Goal: Task Accomplishment & Management: Complete application form

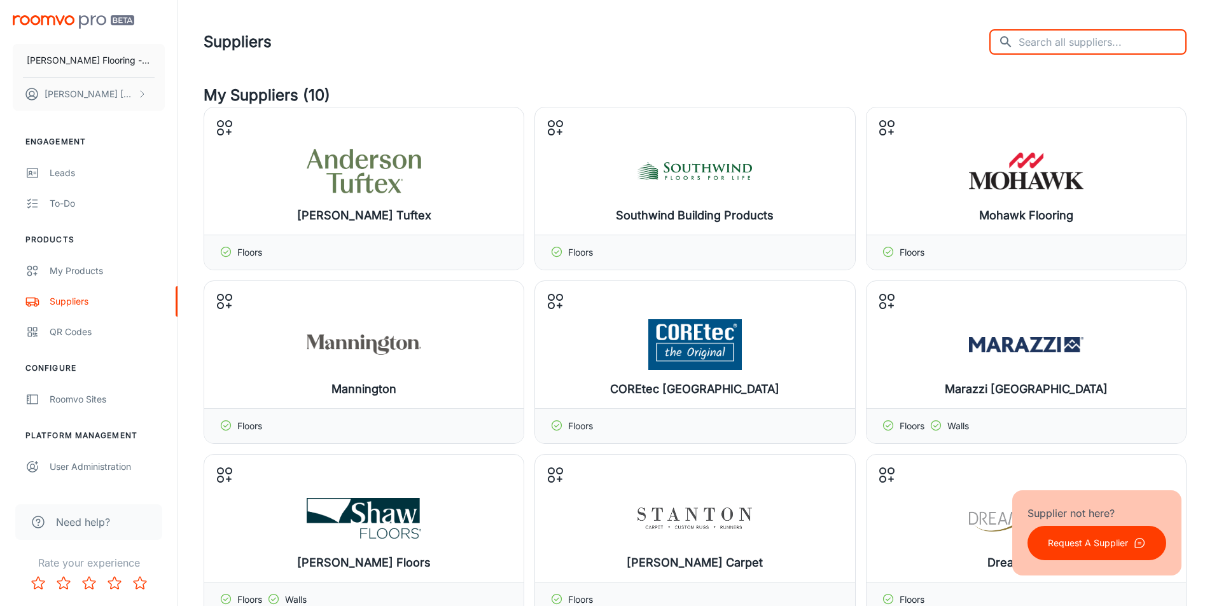
scroll to position [382, 0]
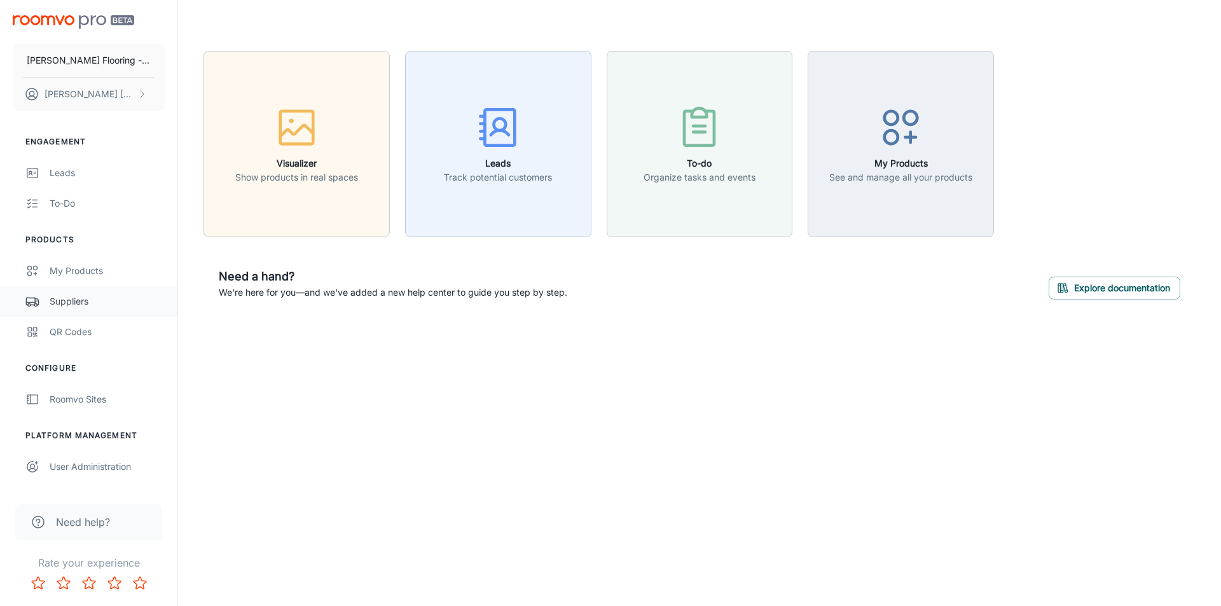
click at [74, 299] on div "Suppliers" at bounding box center [107, 302] width 115 height 14
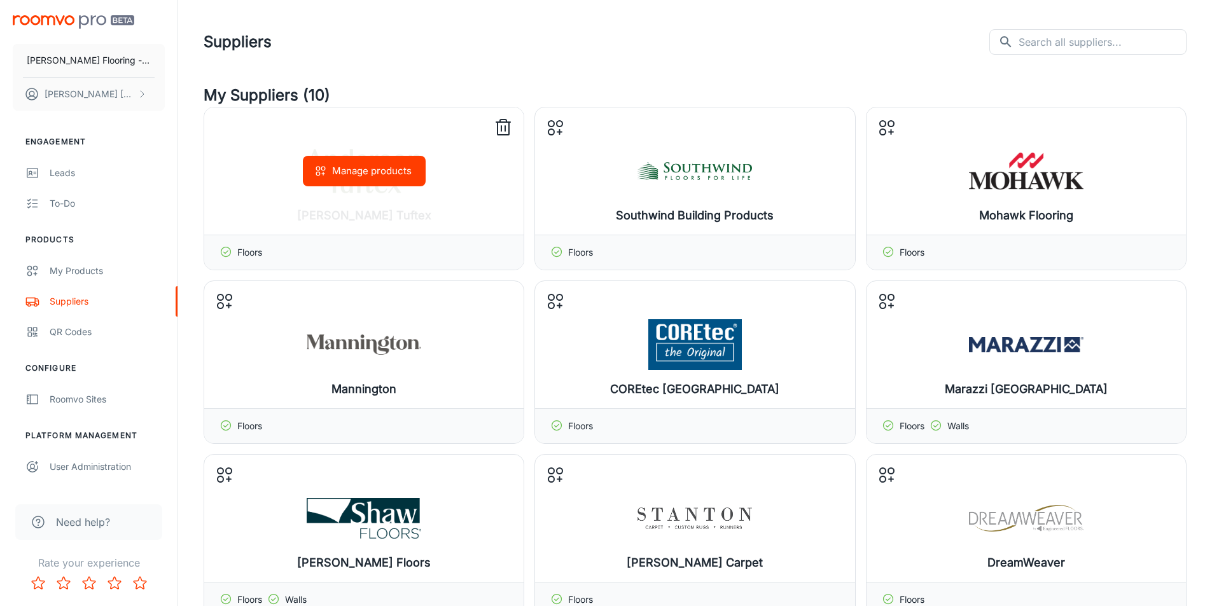
click at [366, 174] on button "Manage products" at bounding box center [364, 171] width 123 height 31
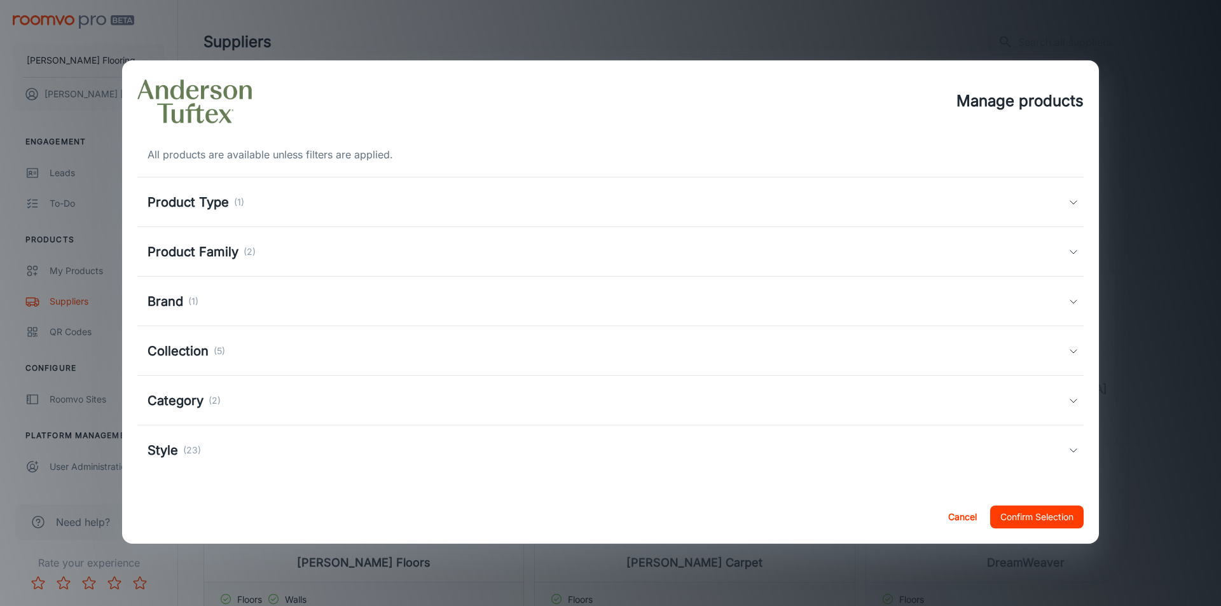
click at [188, 265] on div "Product Family (2)" at bounding box center [610, 252] width 947 height 50
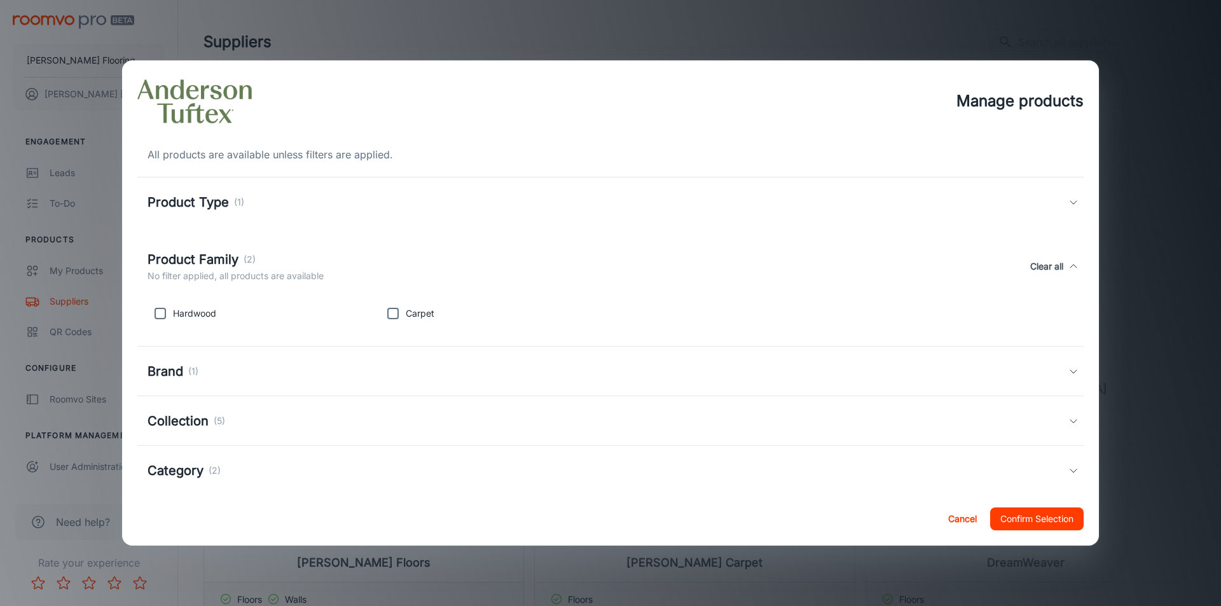
click at [177, 369] on h5 "Brand" at bounding box center [166, 371] width 36 height 19
click at [967, 514] on button "Cancel" at bounding box center [962, 519] width 41 height 23
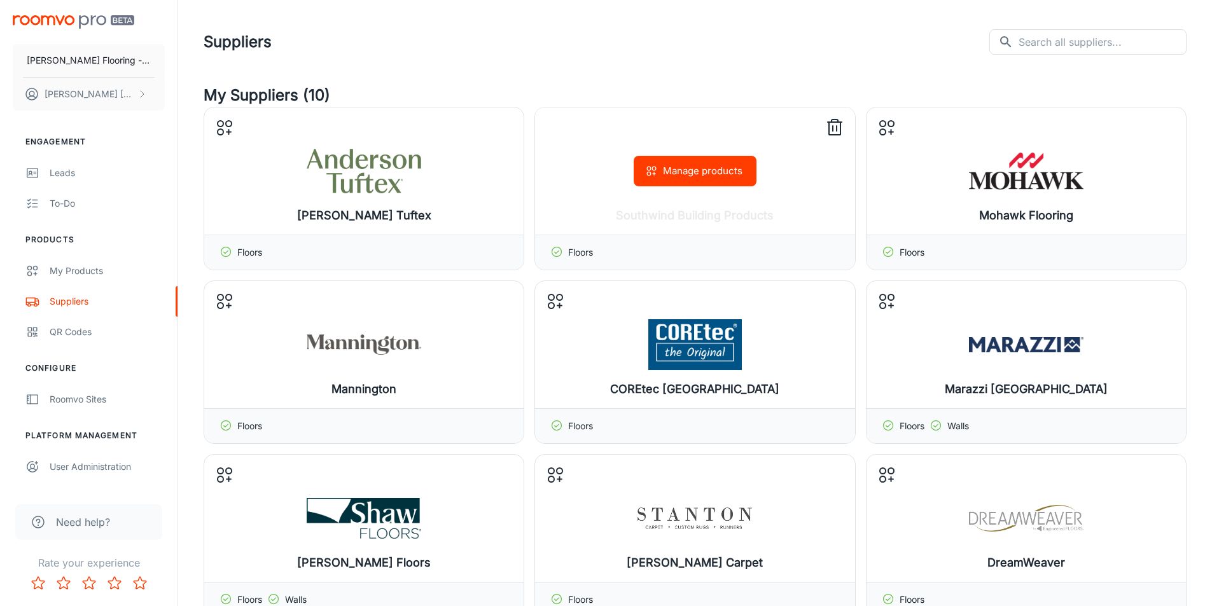
click at [693, 188] on div "Manage products" at bounding box center [694, 171] width 319 height 127
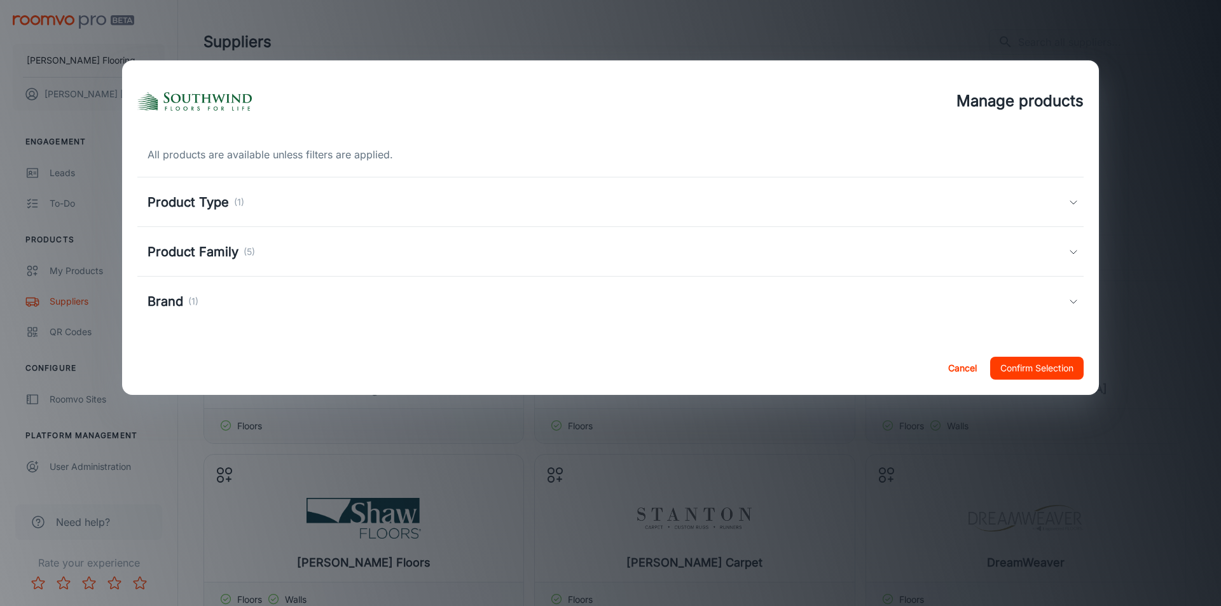
click at [156, 254] on h5 "Product Family" at bounding box center [193, 251] width 91 height 19
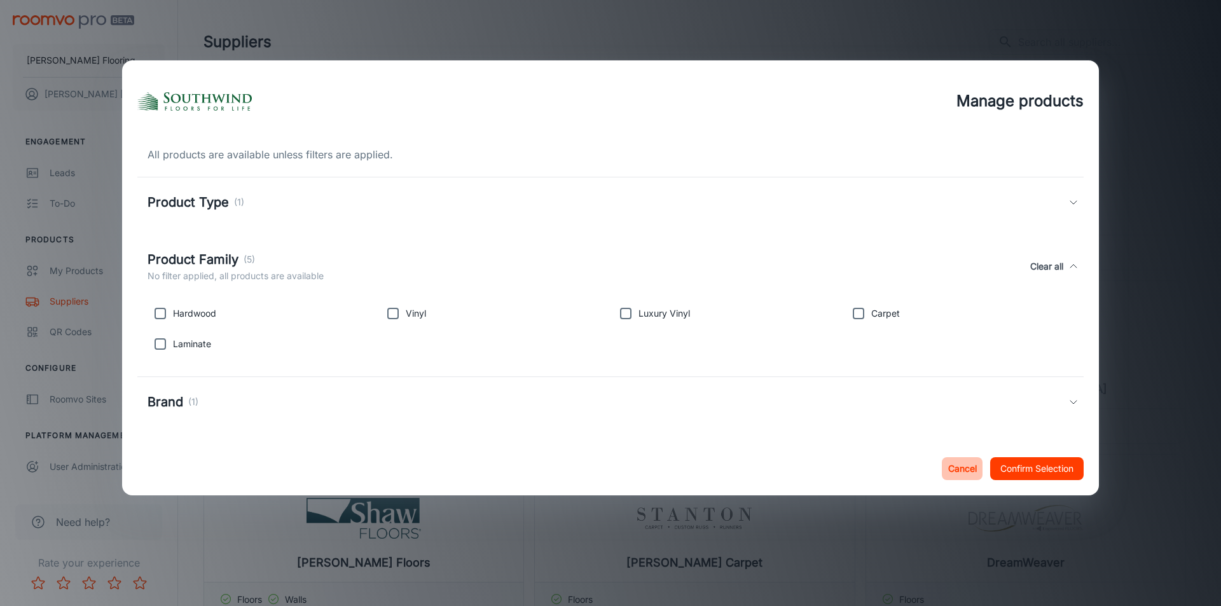
click at [951, 472] on button "Cancel" at bounding box center [962, 468] width 41 height 23
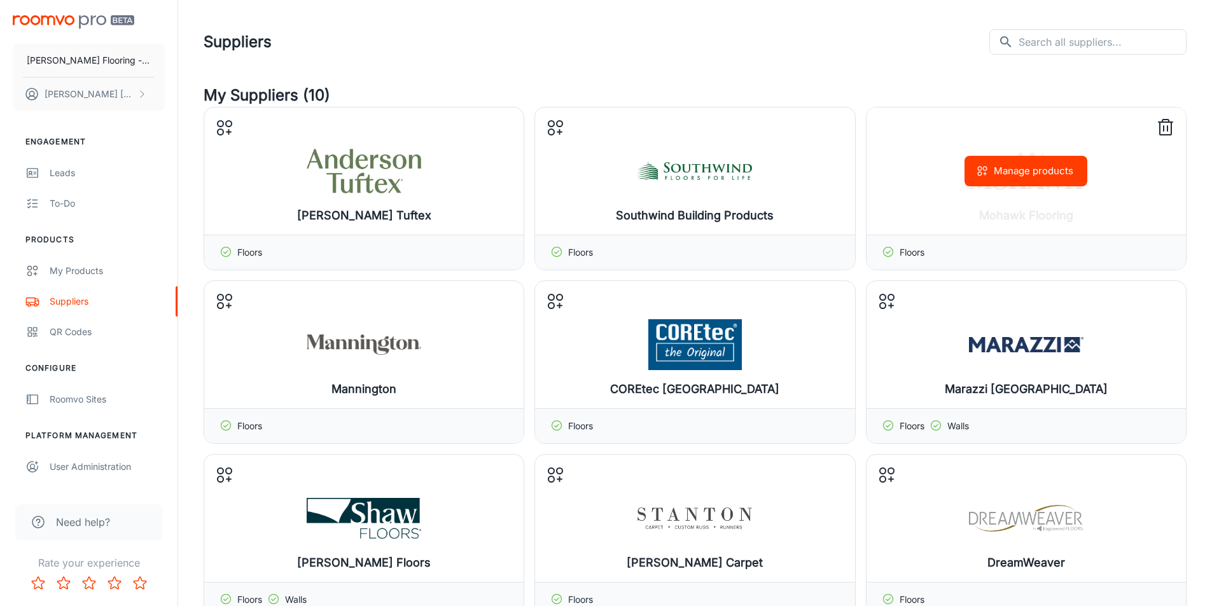
click at [964, 185] on div "Manage products" at bounding box center [1025, 171] width 319 height 127
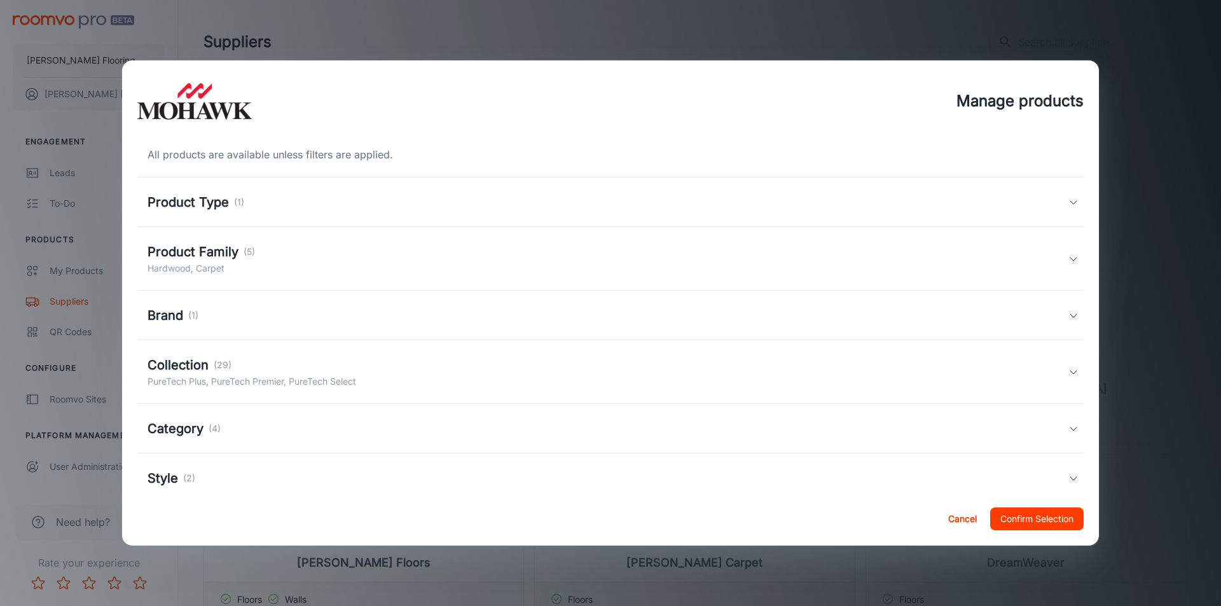
click at [193, 324] on div "Brand (1)" at bounding box center [173, 315] width 51 height 19
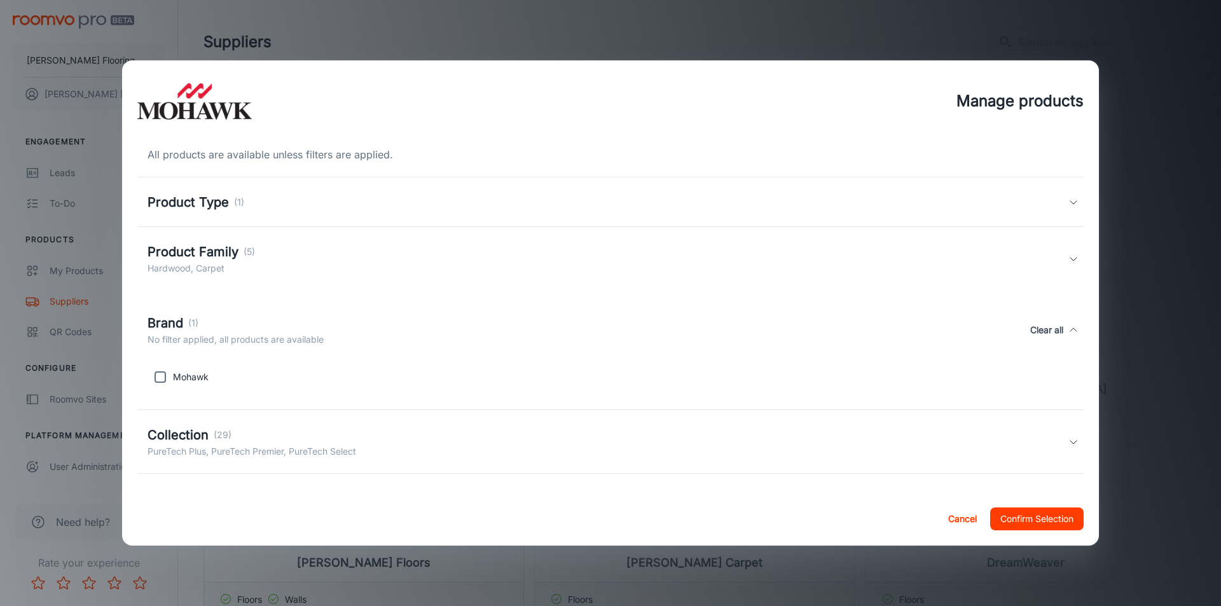
click at [947, 520] on button "Cancel" at bounding box center [962, 519] width 41 height 23
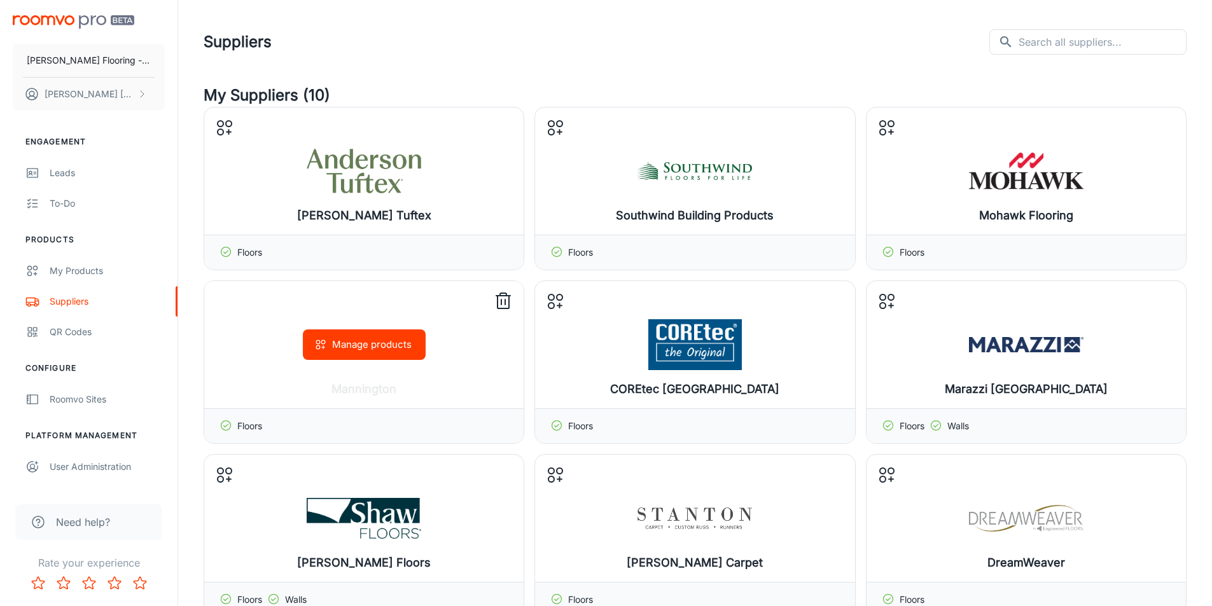
click at [376, 342] on button "Manage products" at bounding box center [364, 345] width 123 height 31
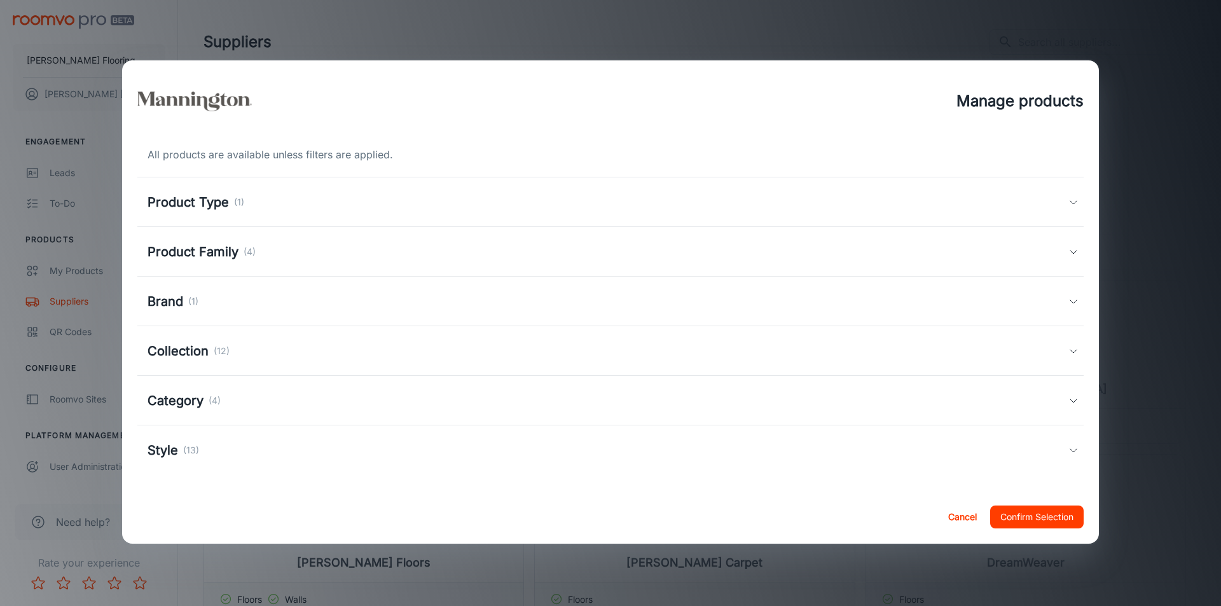
click at [183, 255] on h5 "Product Family" at bounding box center [193, 251] width 91 height 19
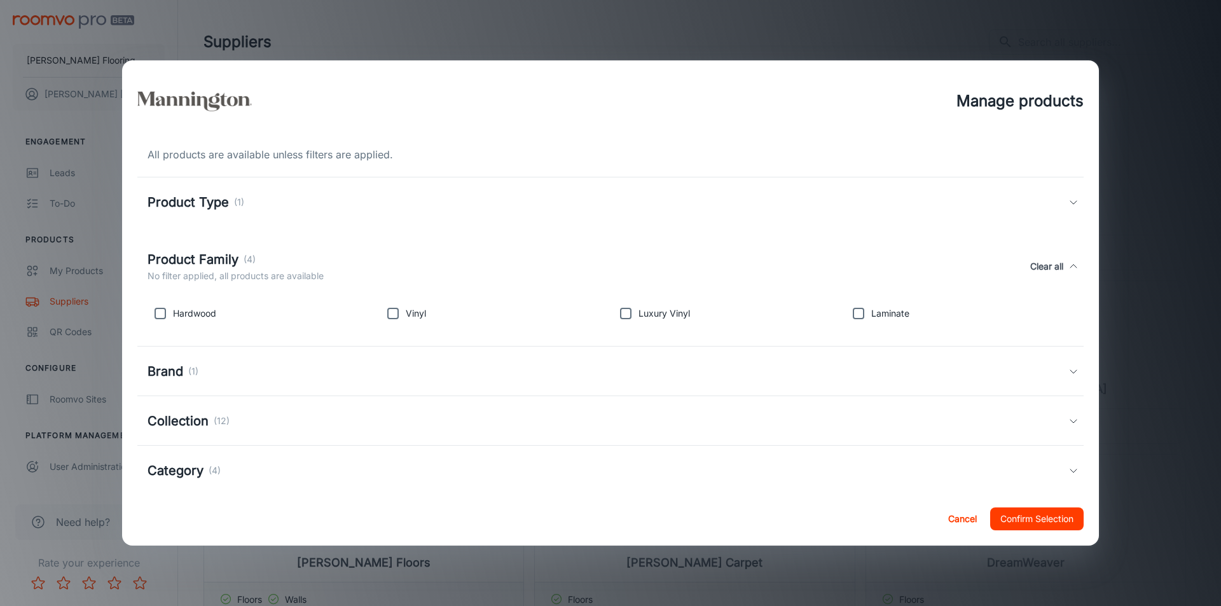
click at [183, 255] on h5 "Product Family" at bounding box center [193, 259] width 91 height 19
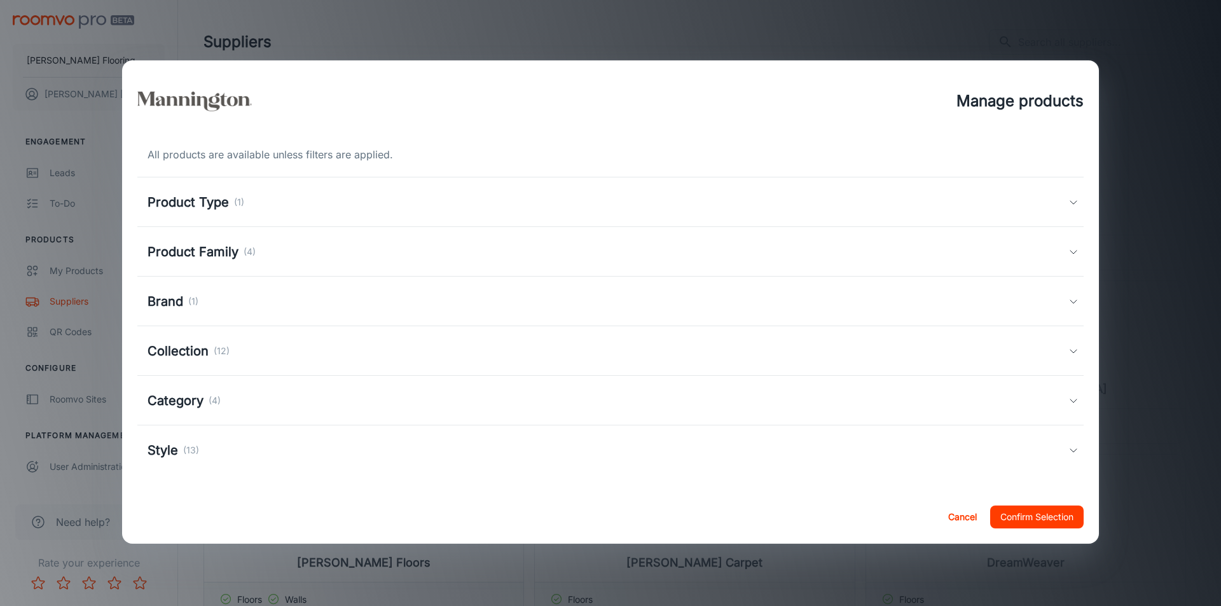
click at [163, 298] on h5 "Brand" at bounding box center [166, 301] width 36 height 19
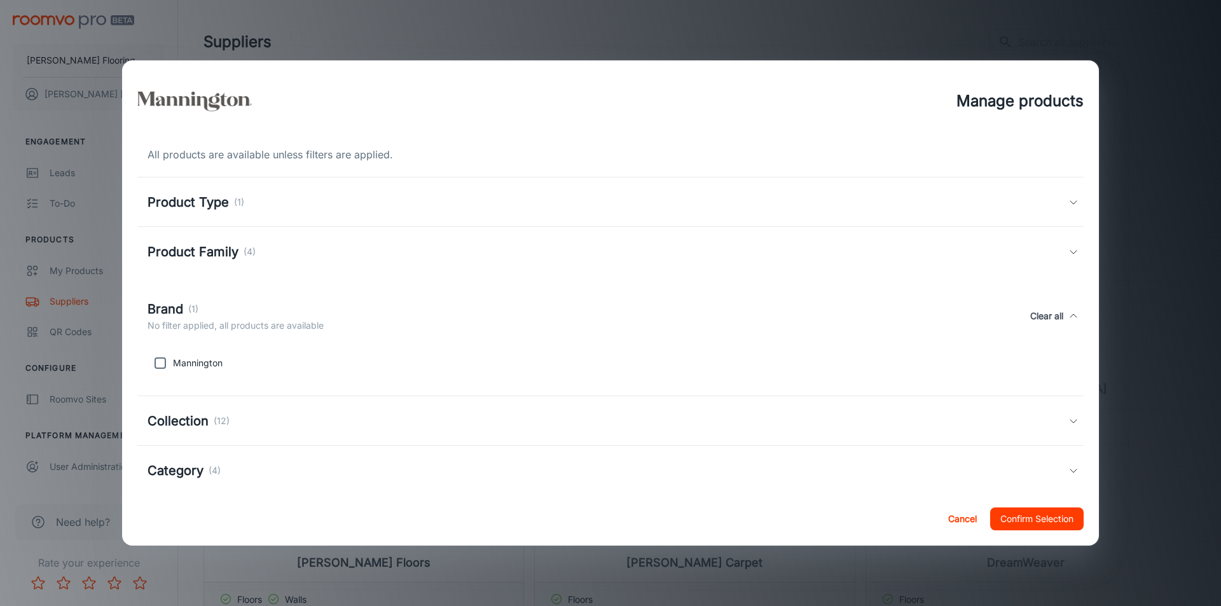
click at [953, 517] on button "Cancel" at bounding box center [962, 519] width 41 height 23
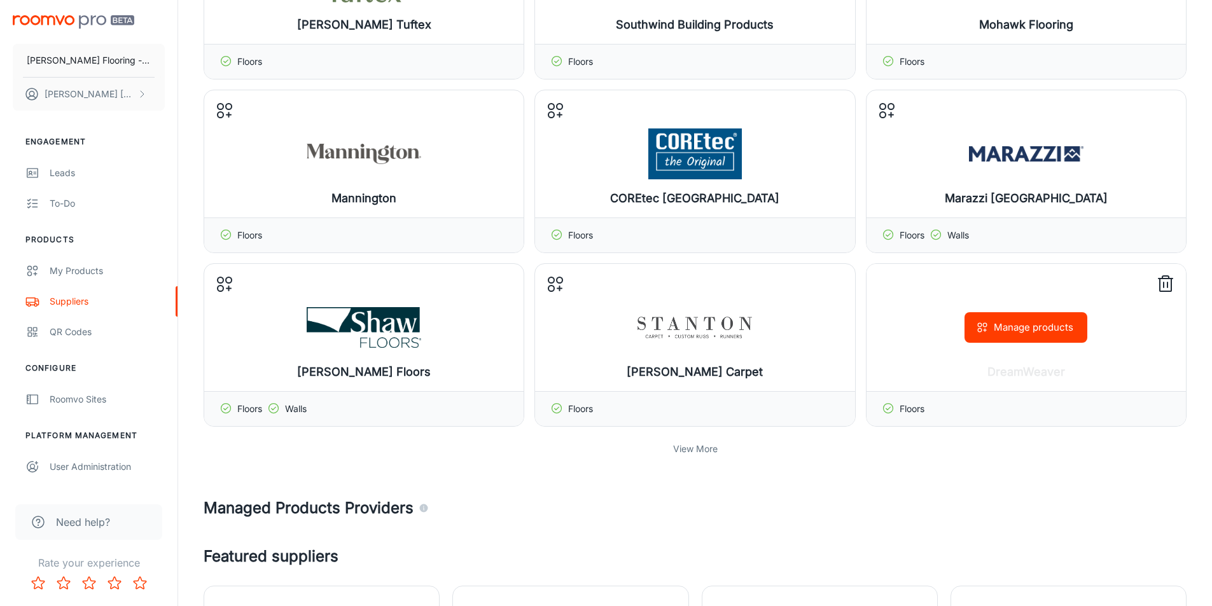
scroll to position [318, 0]
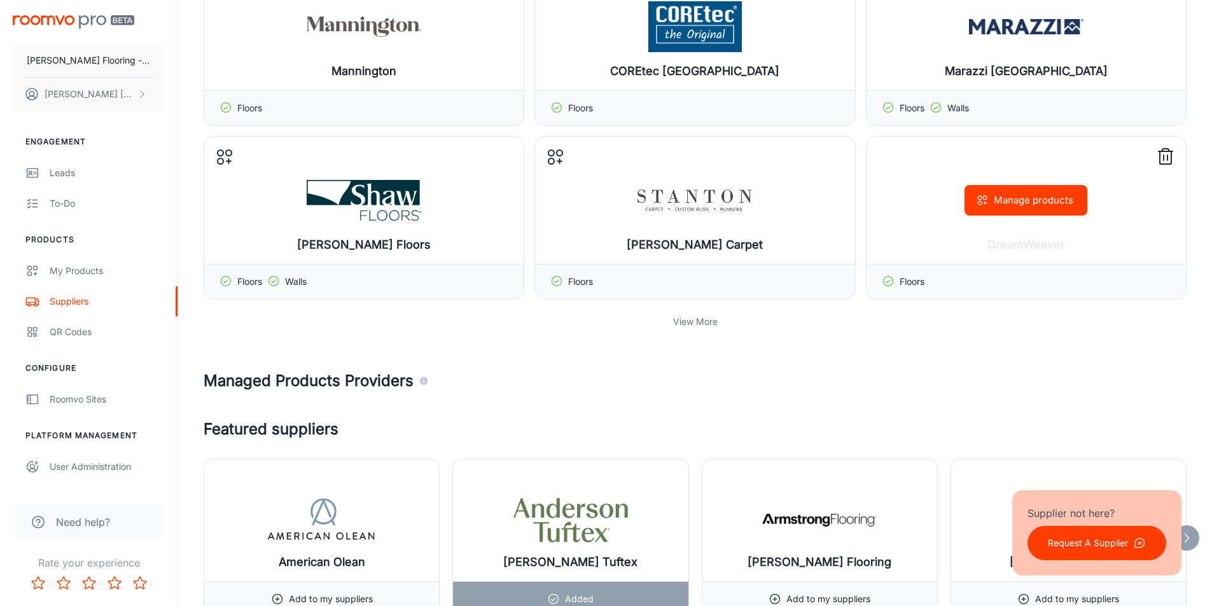
click at [1047, 212] on button "Manage products" at bounding box center [1025, 200] width 123 height 31
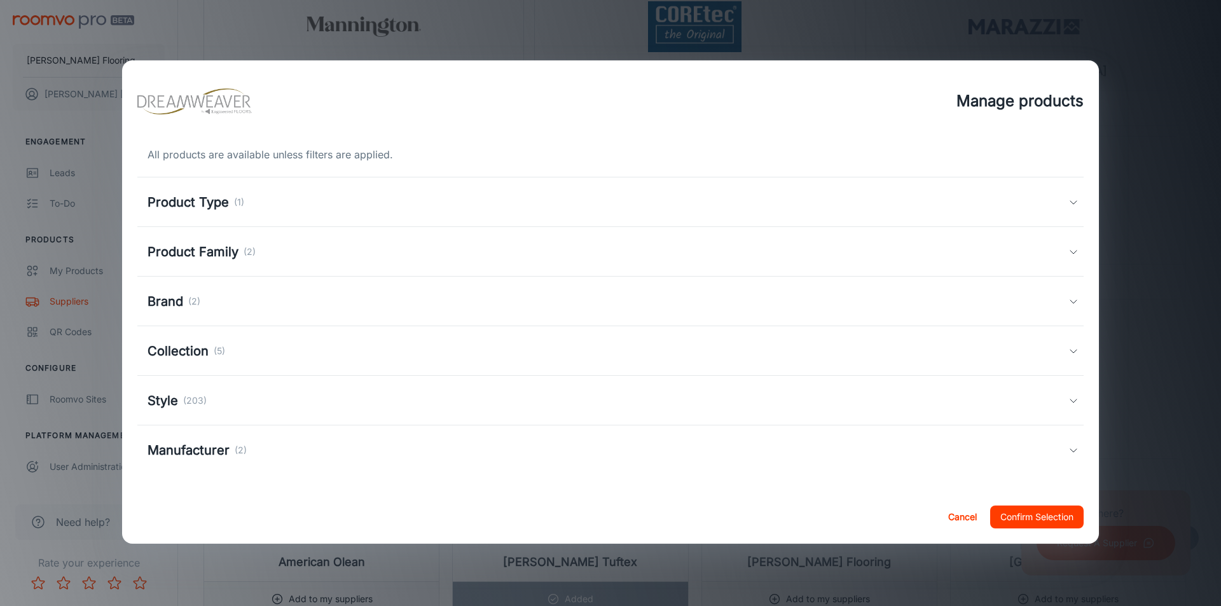
click at [153, 295] on h5 "Brand" at bounding box center [166, 301] width 36 height 19
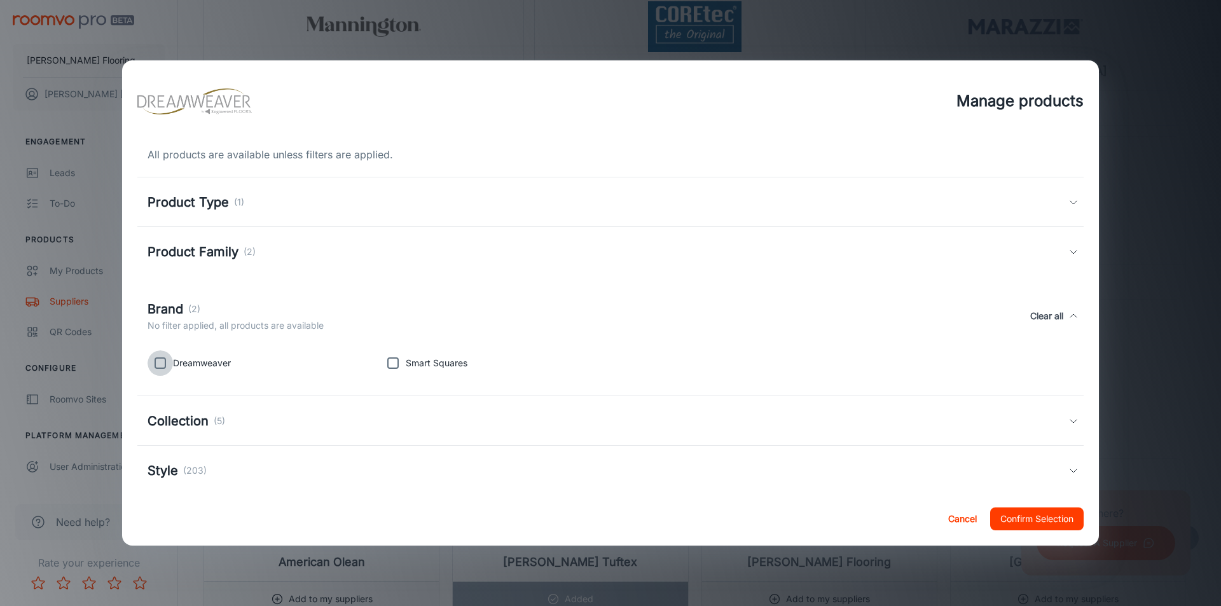
click at [153, 373] on input "checkbox" at bounding box center [160, 363] width 25 height 25
checkbox input "true"
click at [1055, 522] on button "Confirm Selection" at bounding box center [1037, 519] width 94 height 23
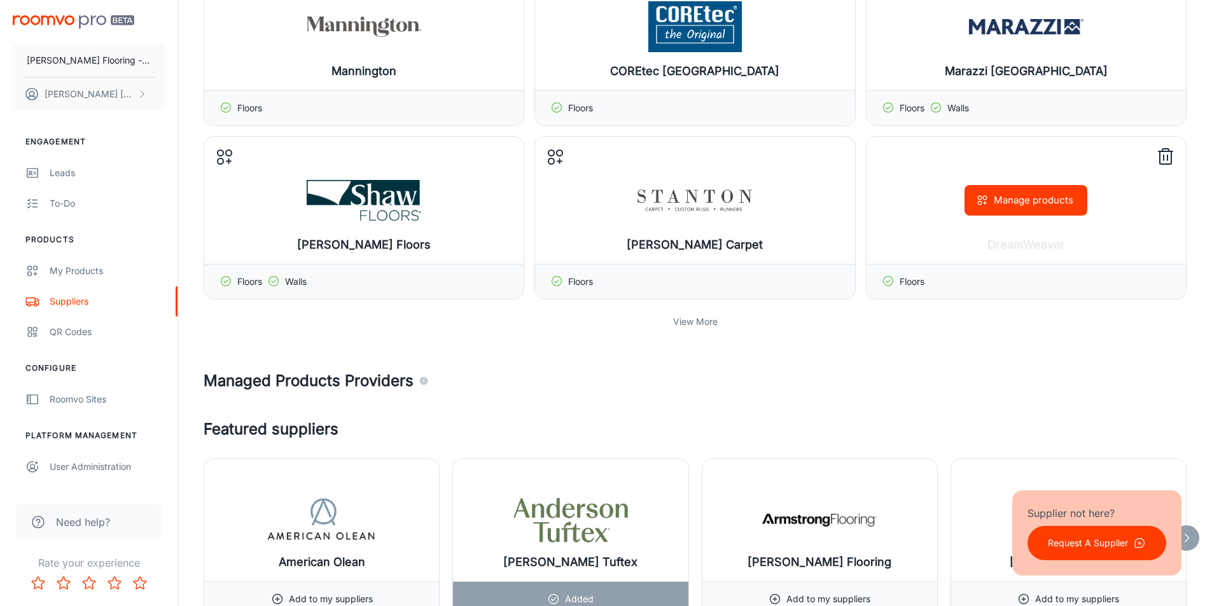
click at [1019, 198] on button "Manage products" at bounding box center [1025, 200] width 123 height 31
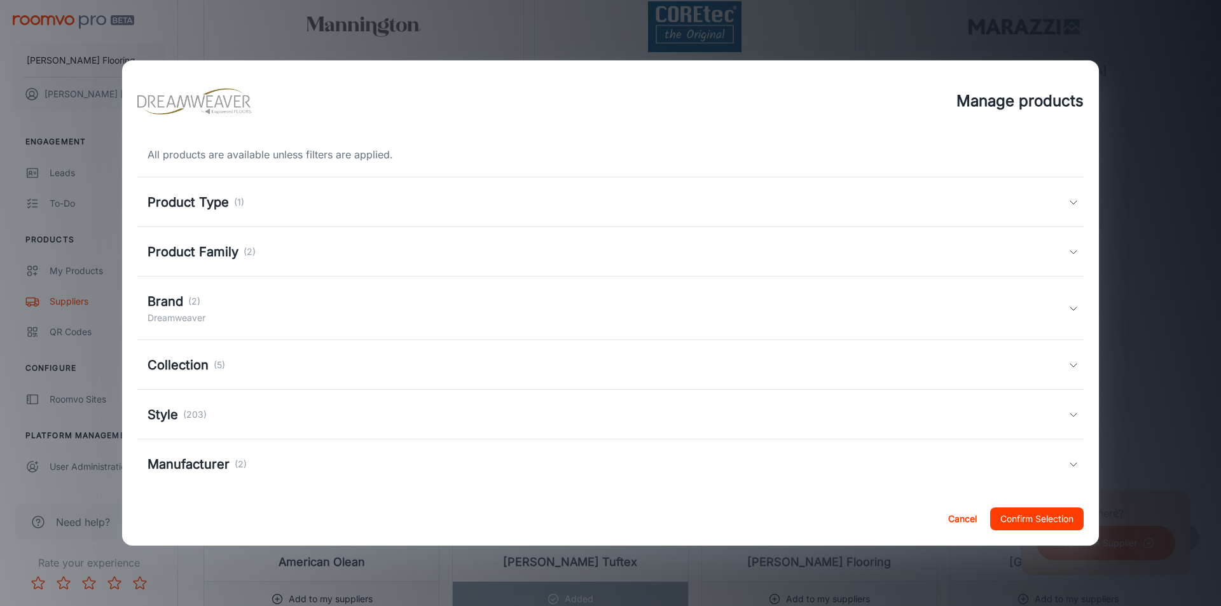
click at [966, 515] on button "Cancel" at bounding box center [962, 519] width 41 height 23
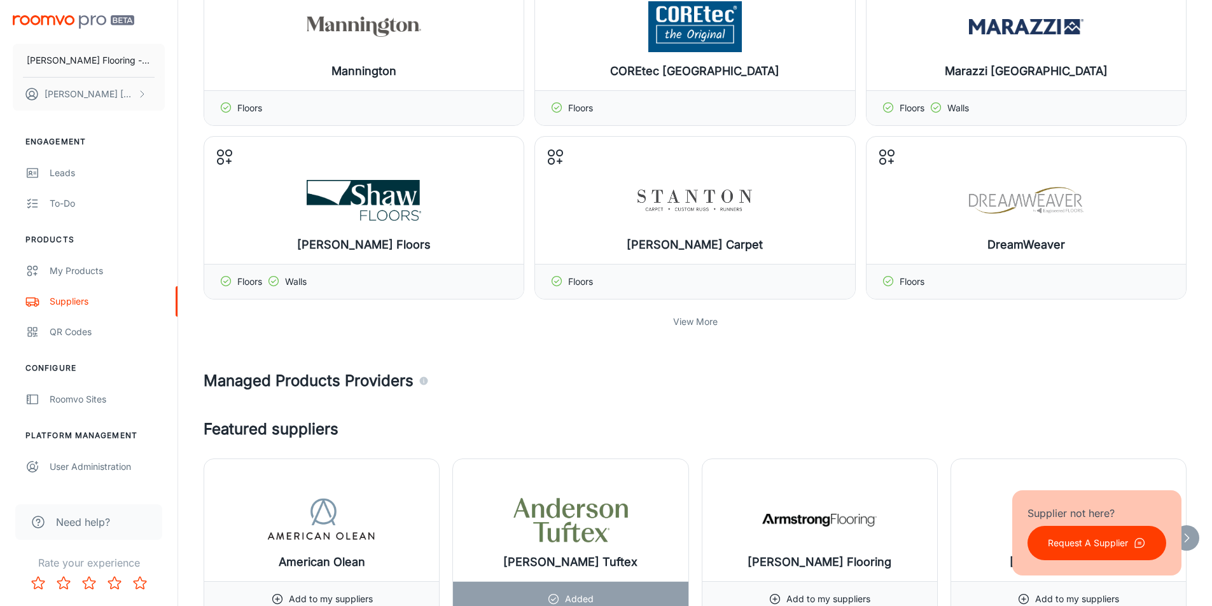
scroll to position [0, 0]
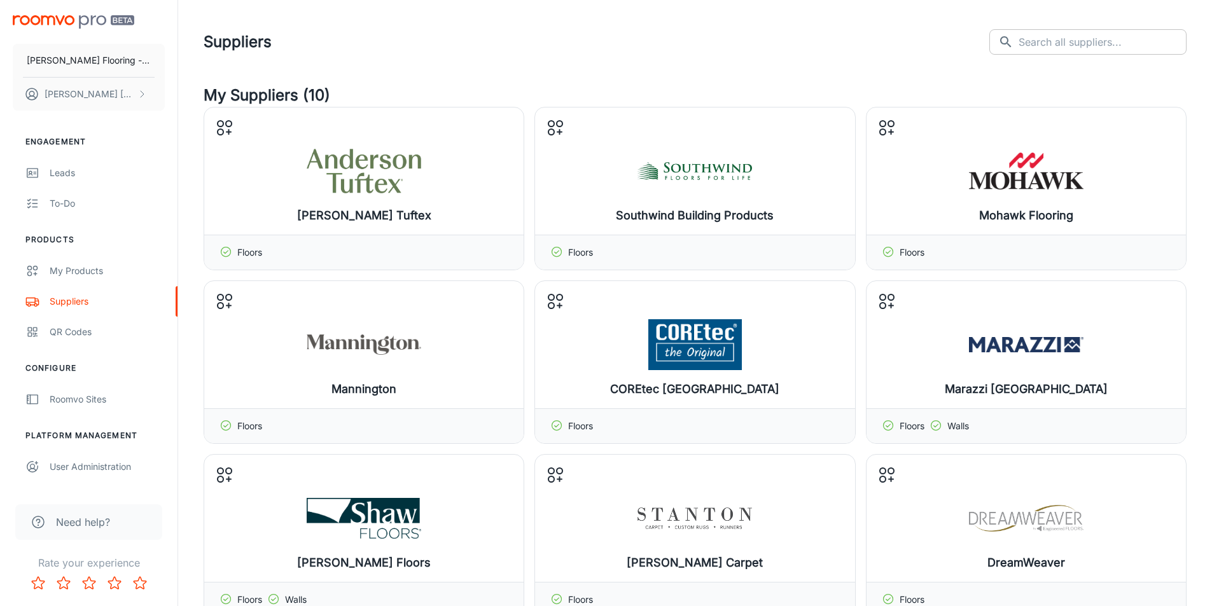
click at [1087, 43] on input "text" at bounding box center [1102, 41] width 168 height 25
type input "[PERSON_NAME]"
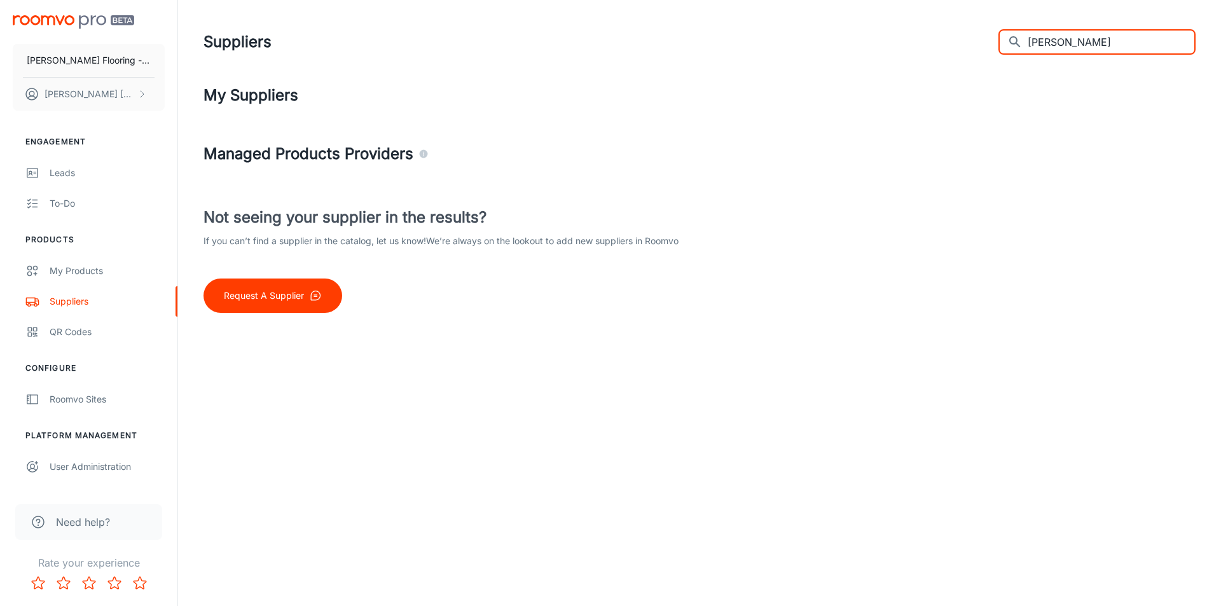
click at [1081, 38] on input "[PERSON_NAME]" at bounding box center [1112, 41] width 168 height 25
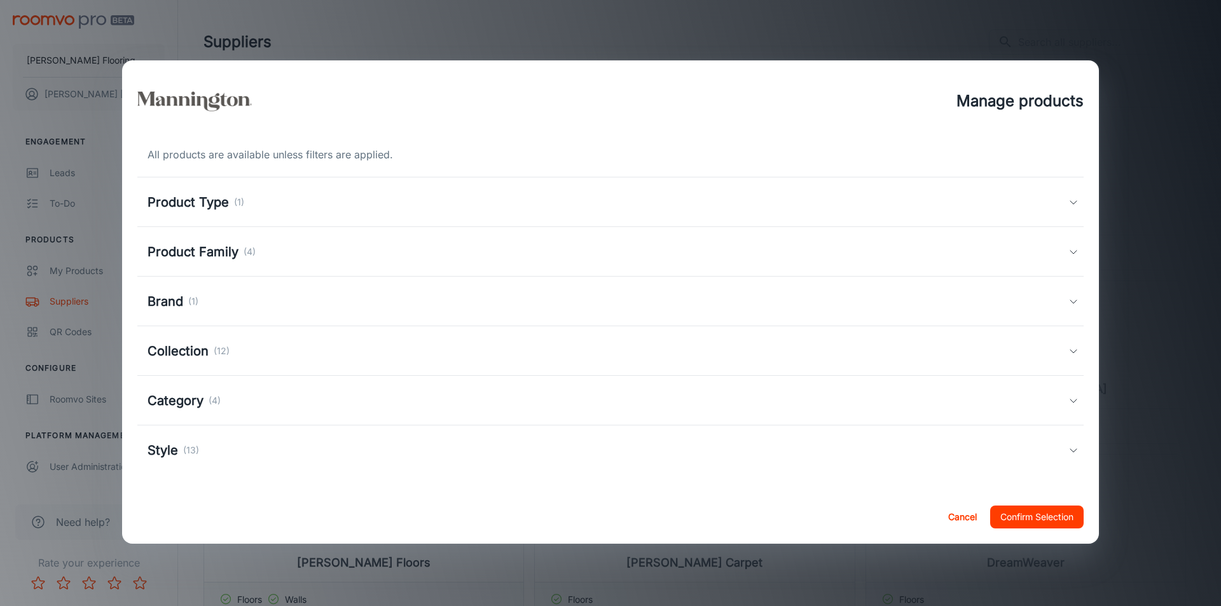
click at [955, 513] on button "Cancel" at bounding box center [962, 517] width 41 height 23
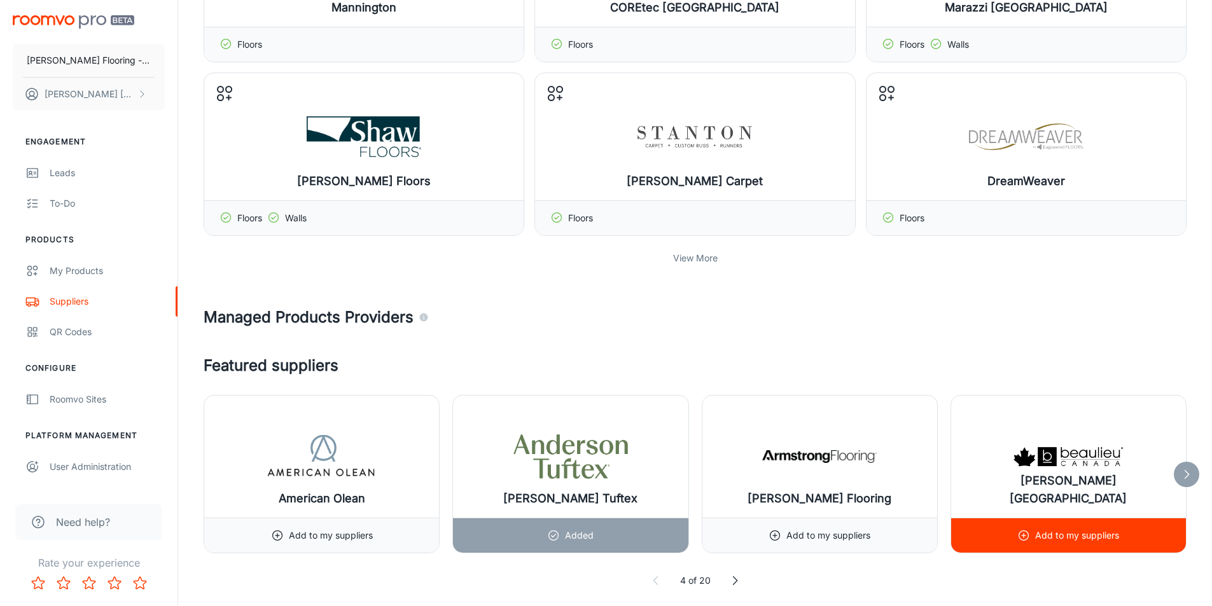
scroll to position [700, 0]
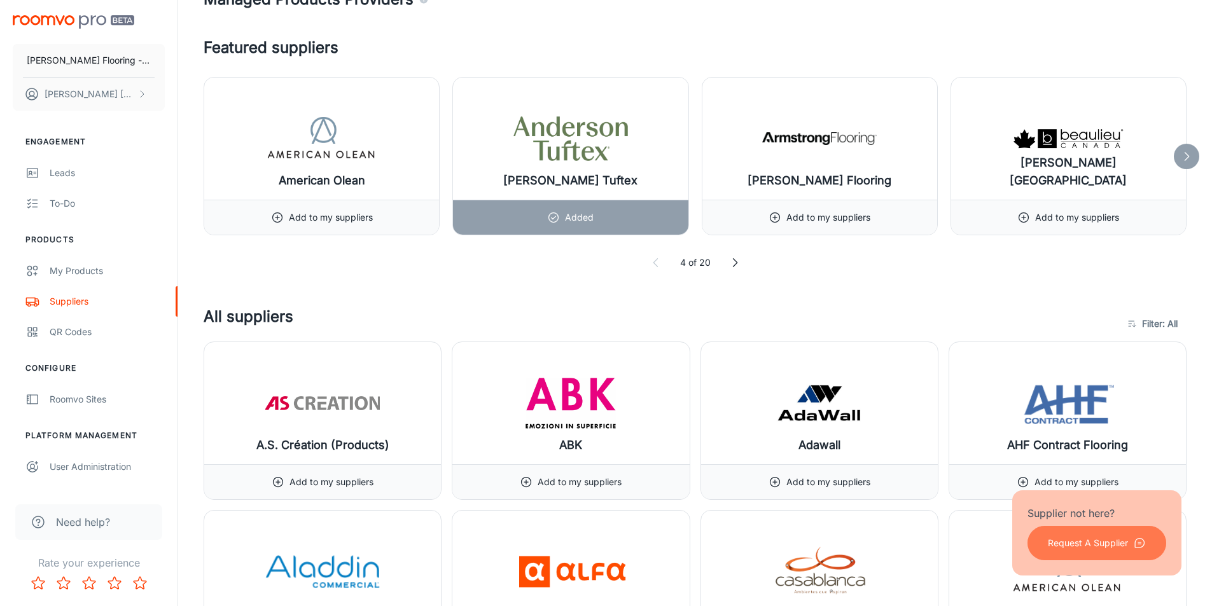
click at [1074, 543] on p "Request A Supplier" at bounding box center [1088, 543] width 80 height 14
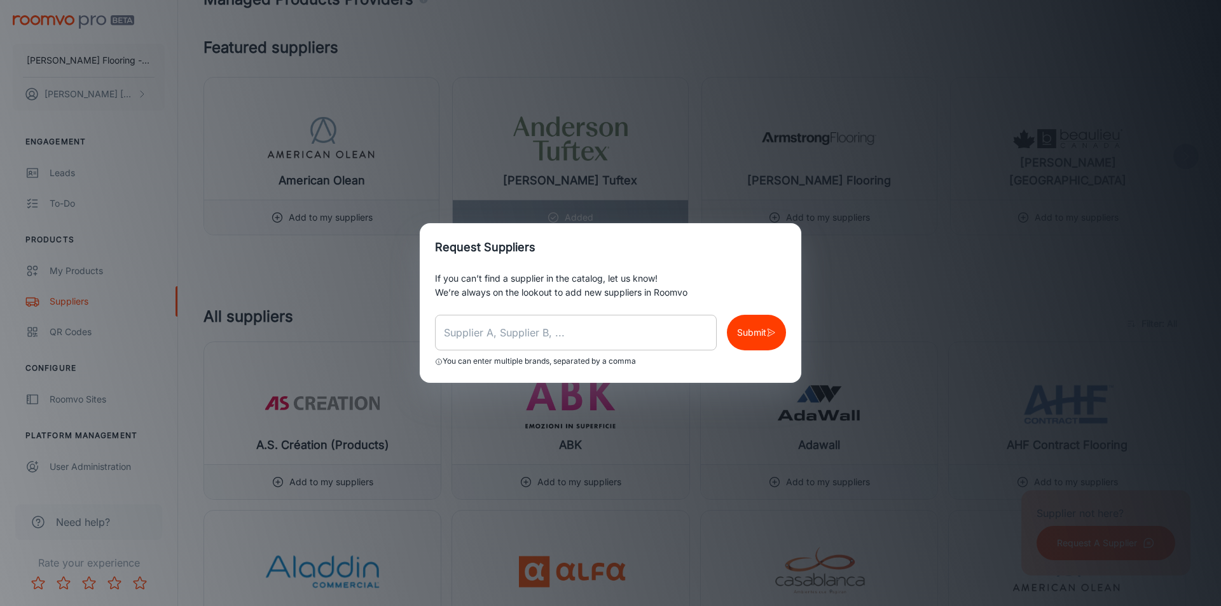
click at [468, 337] on input "text" at bounding box center [576, 333] width 282 height 36
type input "L"
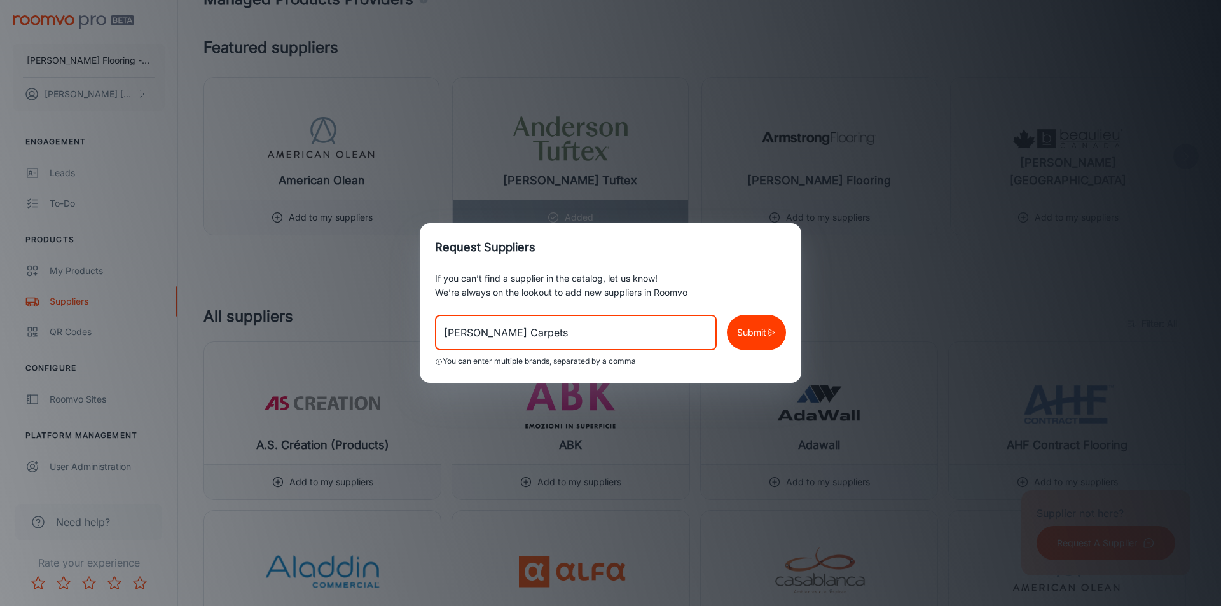
type input "[PERSON_NAME] Carpets"
click at [747, 338] on p "Submit" at bounding box center [751, 333] width 29 height 14
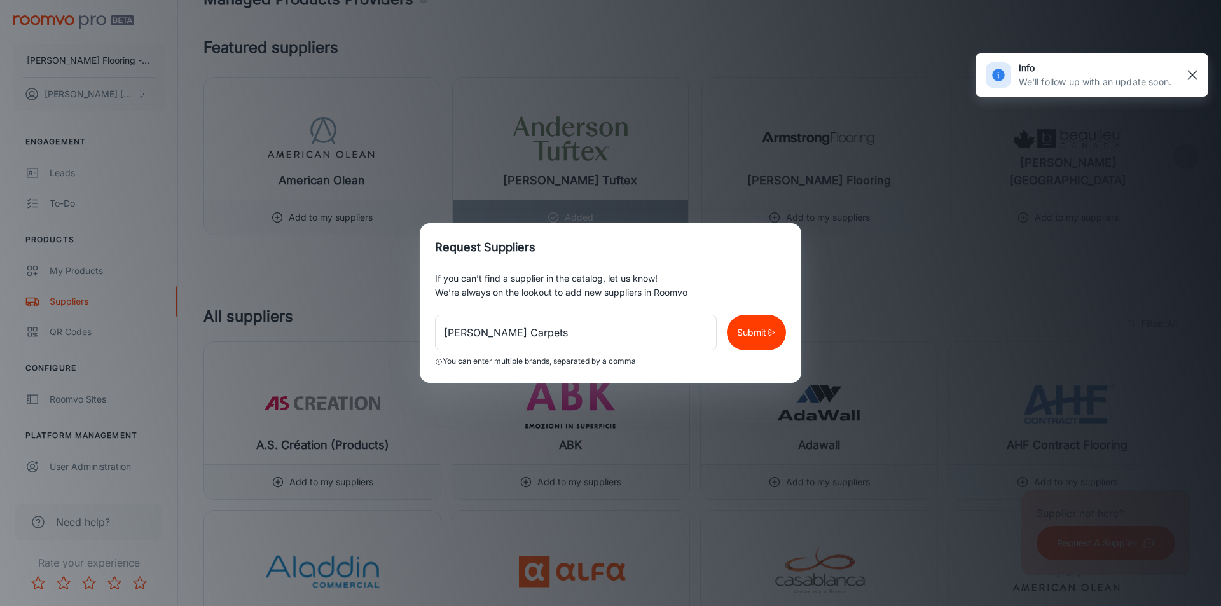
click at [1194, 76] on line "button" at bounding box center [1192, 75] width 9 height 9
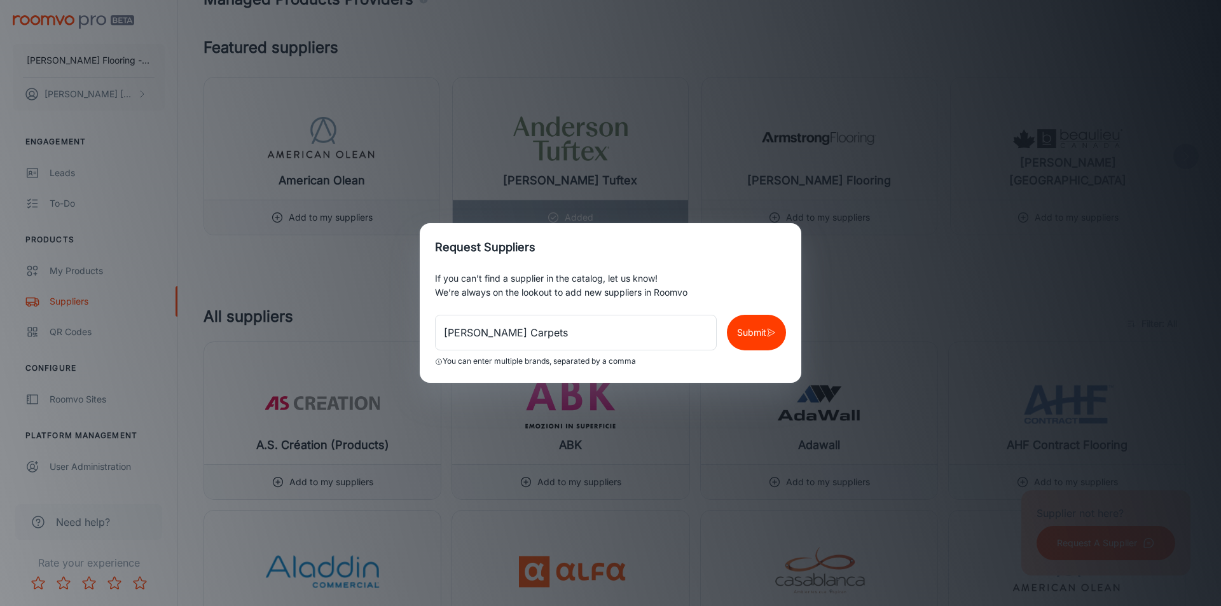
click at [968, 305] on div "Request Suppliers If you can’t find a supplier in the catalog, let us know! We’…" at bounding box center [610, 303] width 1221 height 606
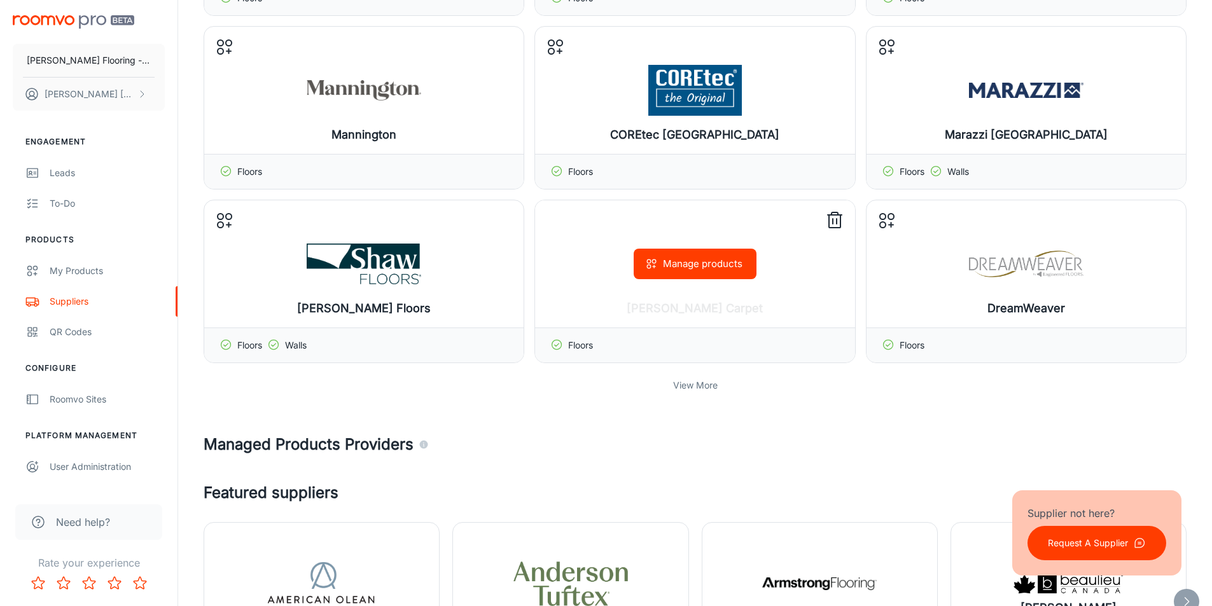
scroll to position [0, 0]
